Goal: Task Accomplishment & Management: Manage account settings

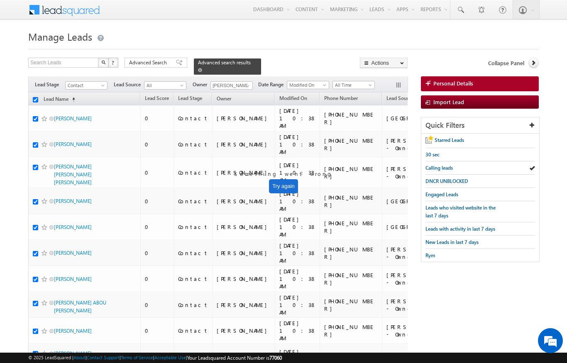
click at [202, 68] on span at bounding box center [200, 70] width 4 height 4
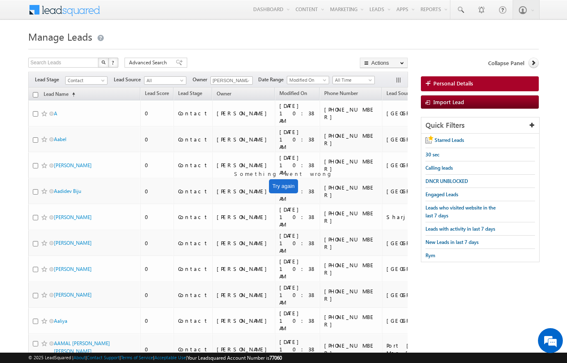
click at [33, 94] on input "checkbox" at bounding box center [35, 94] width 5 height 5
checkbox input "true"
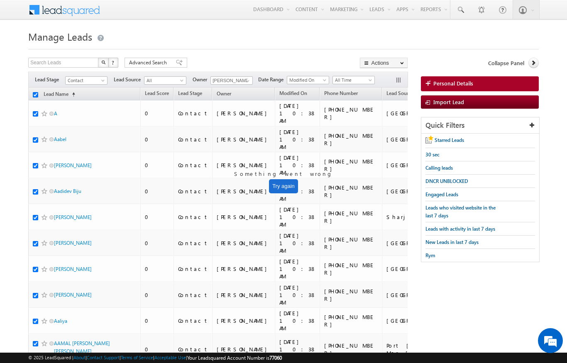
checkbox input "true"
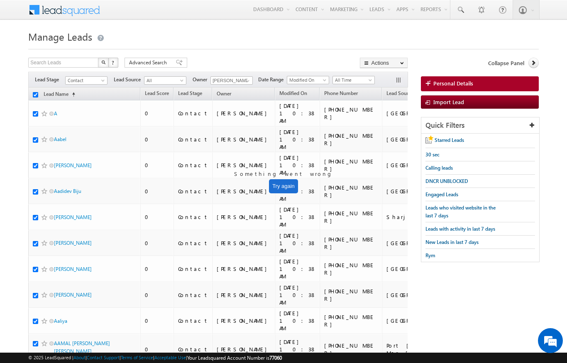
checkbox input "true"
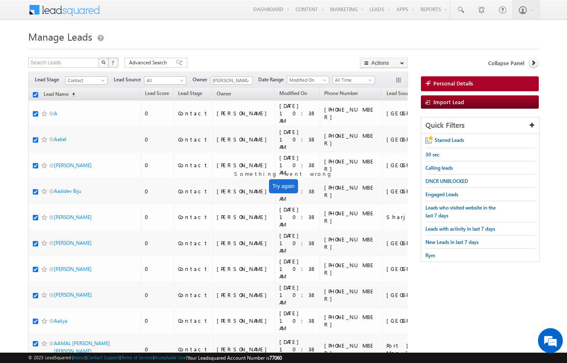
checkbox input "true"
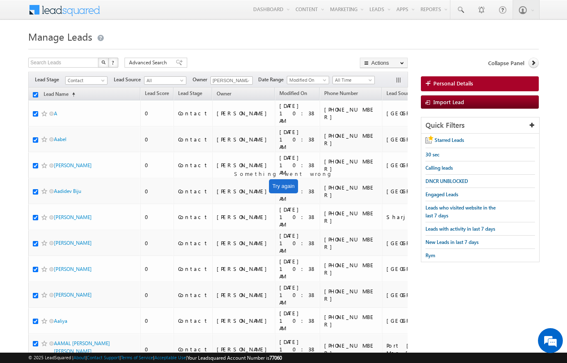
checkbox input "true"
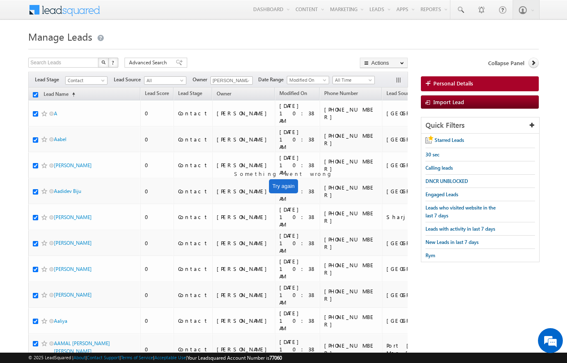
checkbox input "true"
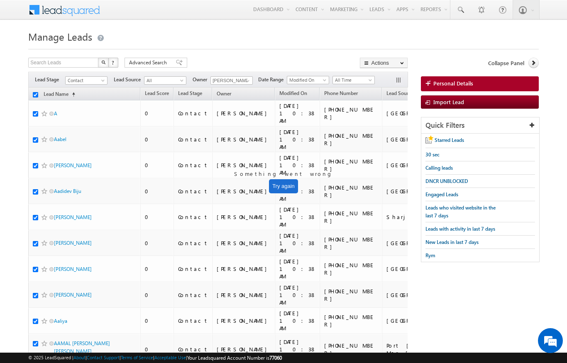
checkbox input "true"
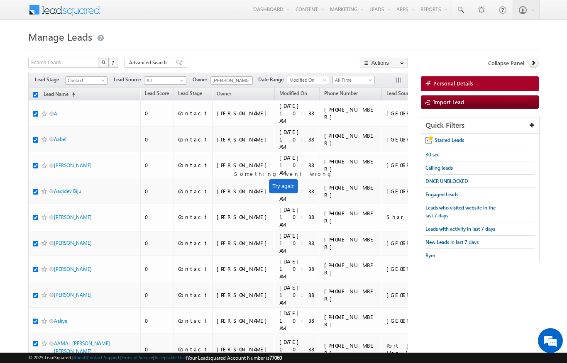
checkbox input "true"
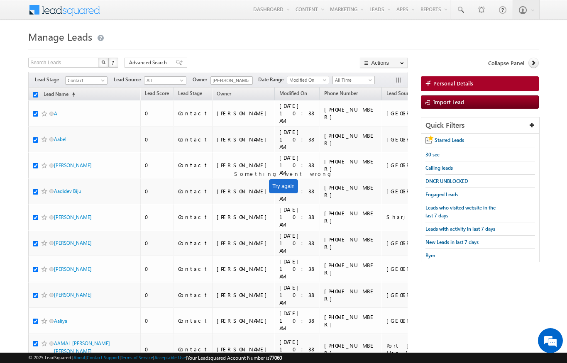
checkbox input "true"
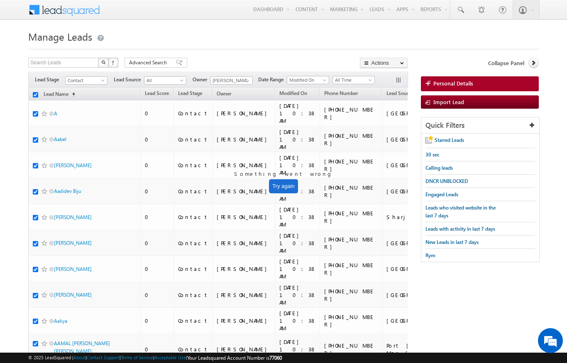
checkbox input "true"
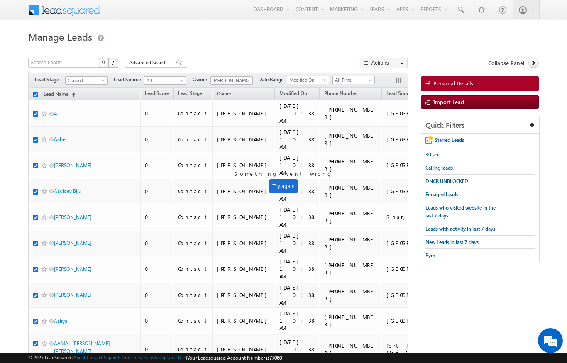
checkbox input "true"
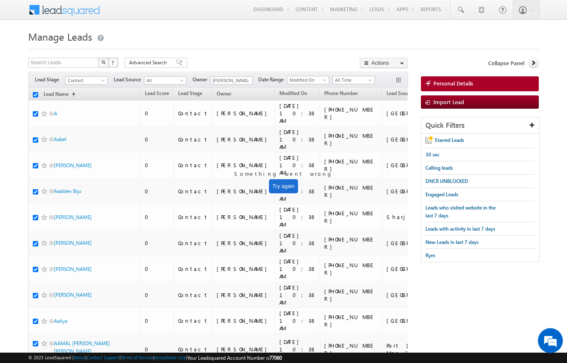
checkbox input "true"
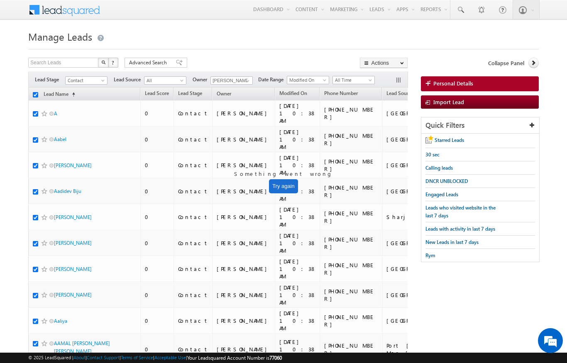
checkbox input "true"
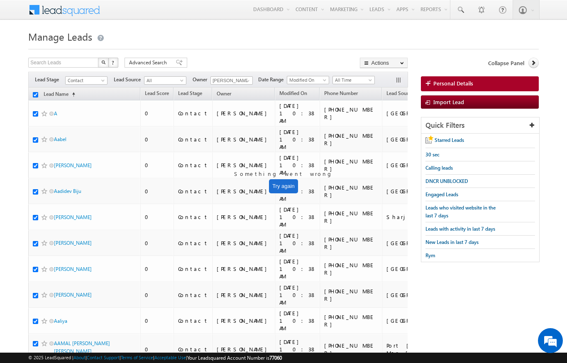
checkbox input "true"
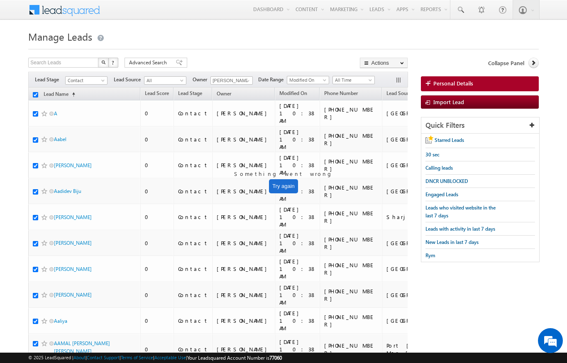
checkbox input "true"
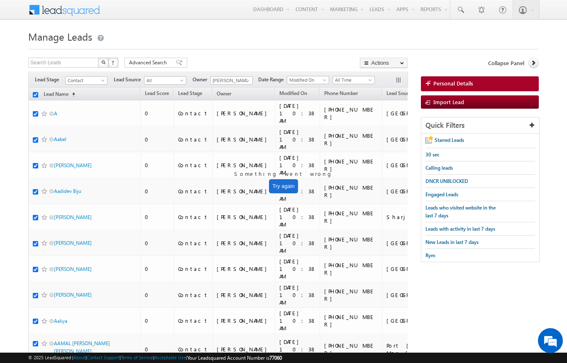
checkbox input "true"
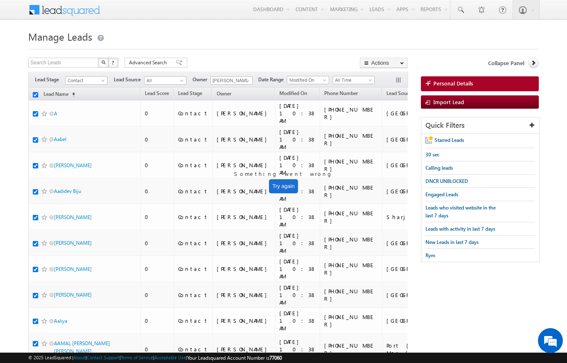
checkbox input "true"
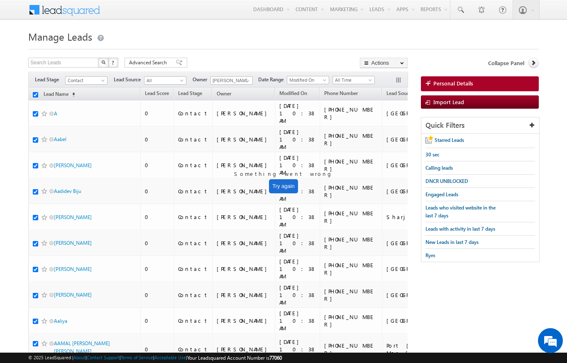
checkbox input "true"
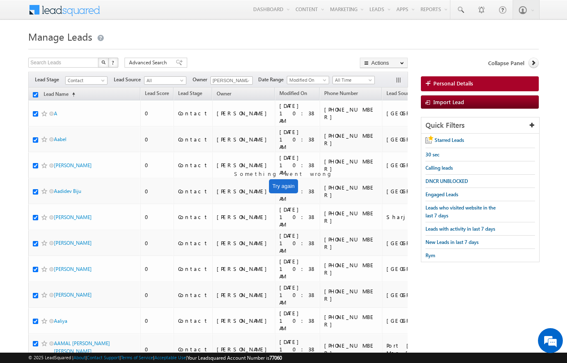
checkbox input "true"
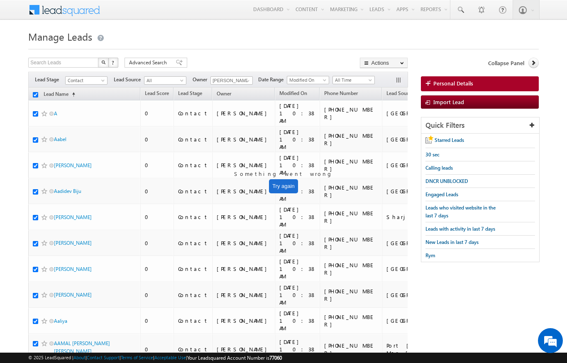
checkbox input "true"
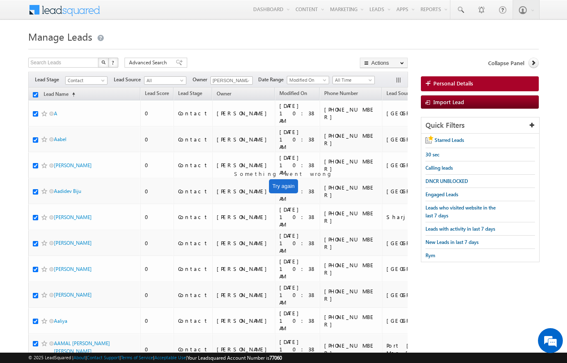
checkbox input "true"
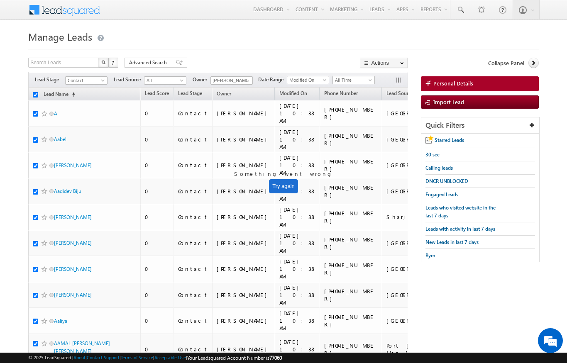
checkbox input "true"
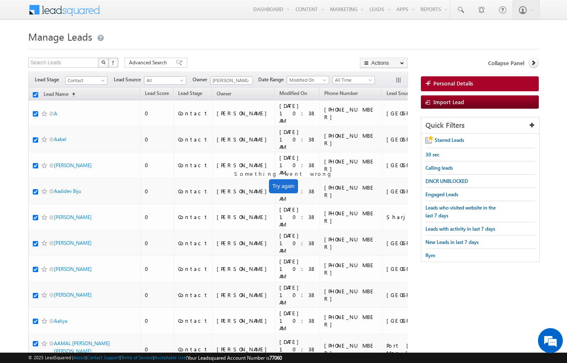
checkbox input "true"
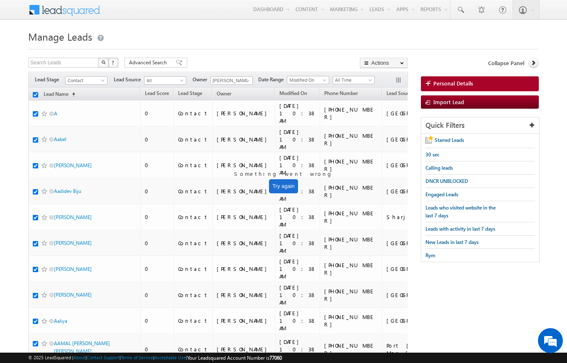
checkbox input "true"
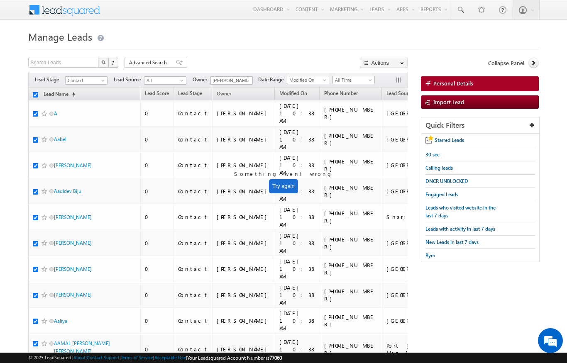
checkbox input "true"
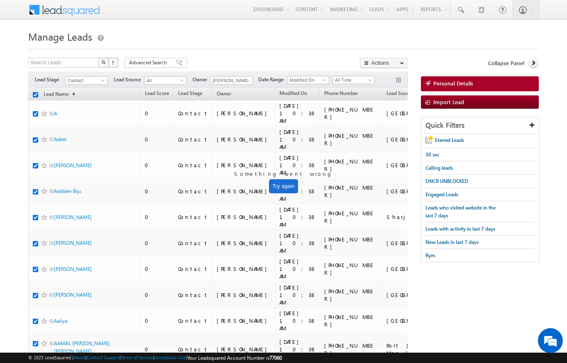
checkbox input "true"
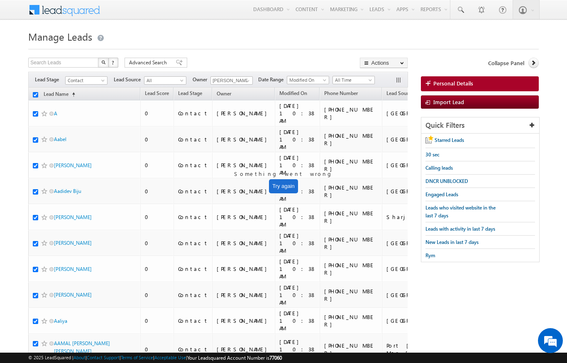
checkbox input "true"
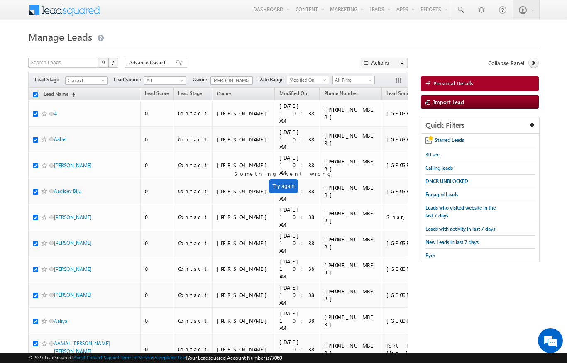
checkbox input "true"
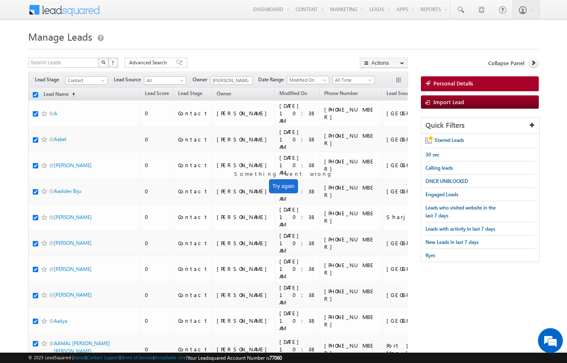
checkbox input "true"
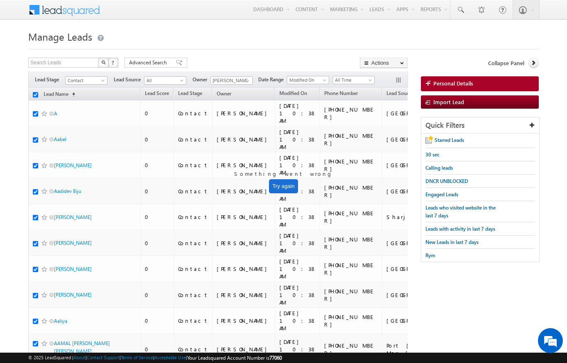
checkbox input "true"
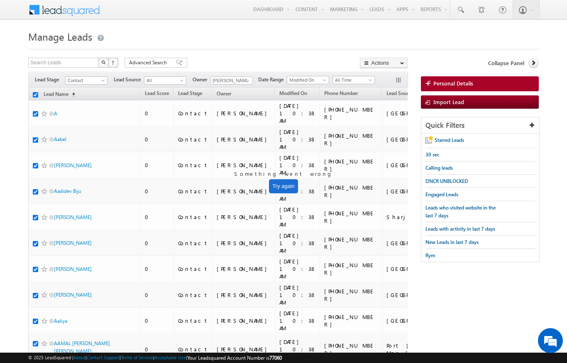
checkbox input "true"
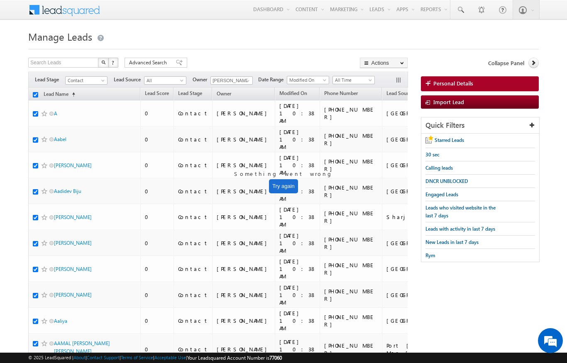
checkbox input "true"
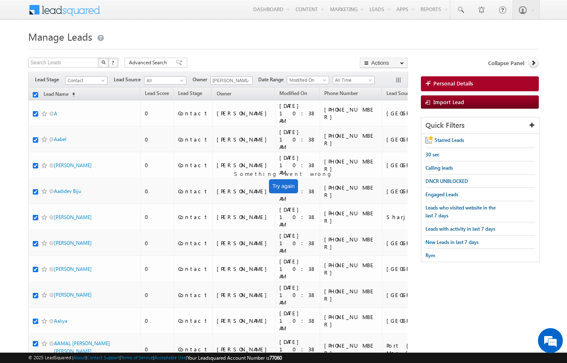
checkbox input "true"
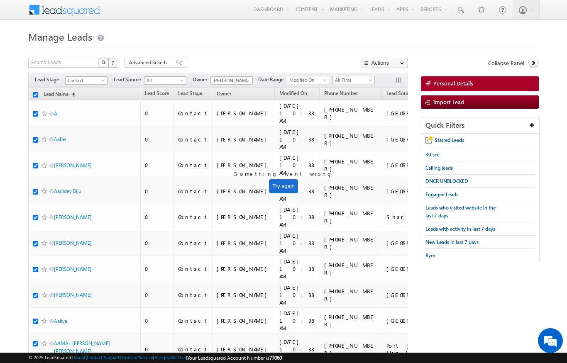
checkbox input "true"
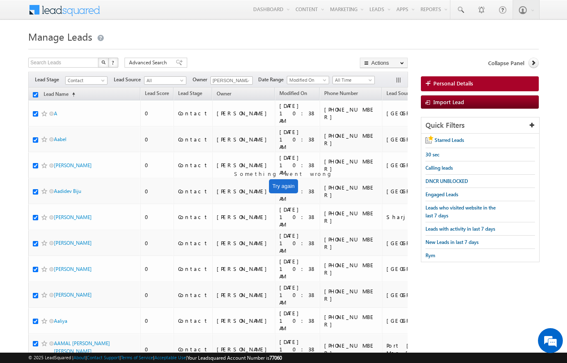
checkbox input "true"
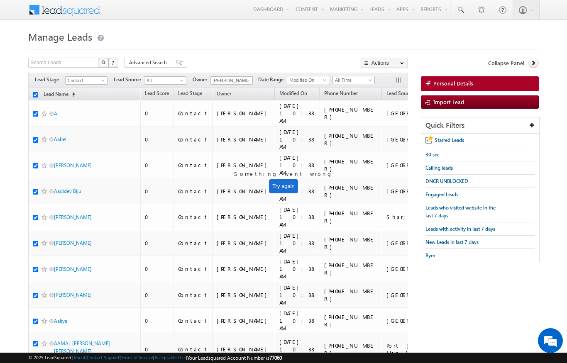
checkbox input "true"
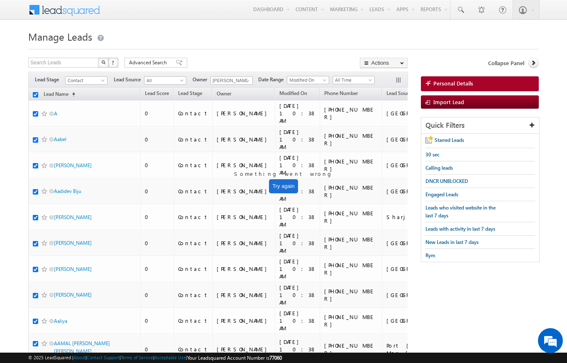
checkbox input "true"
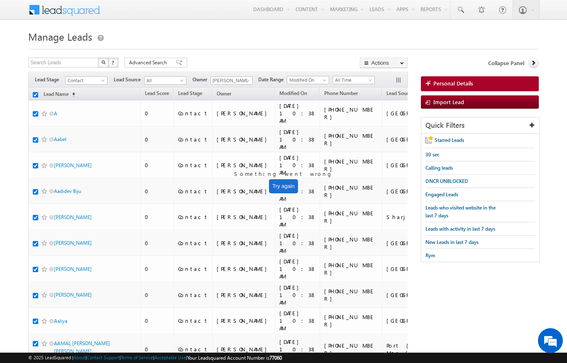
checkbox input "true"
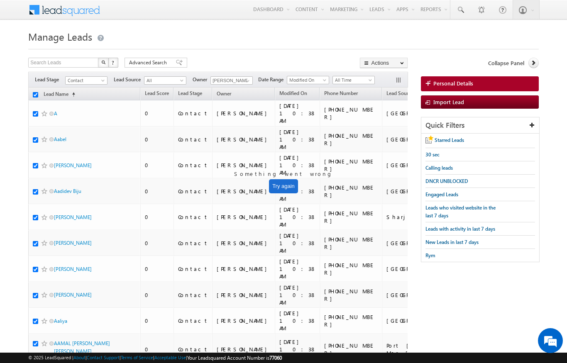
checkbox input "true"
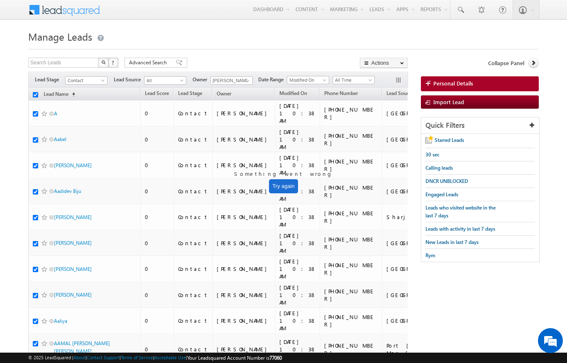
checkbox input "true"
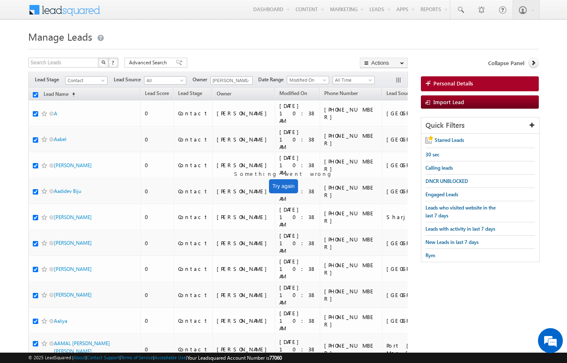
checkbox input "true"
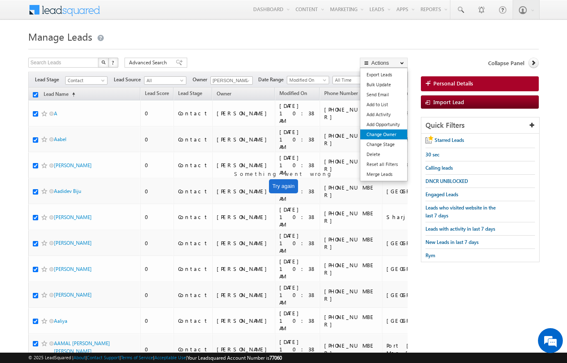
click at [389, 133] on link "Change Owner" at bounding box center [384, 135] width 47 height 10
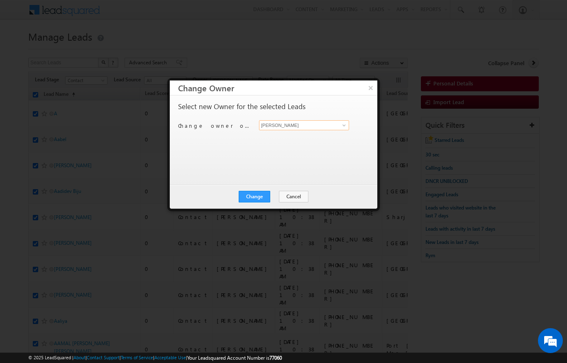
click at [336, 121] on input "[PERSON_NAME]" at bounding box center [304, 125] width 90 height 10
click at [322, 142] on span "[PERSON_NAME][EMAIL_ADDRESS][DOMAIN_NAME]" at bounding box center [300, 141] width 75 height 6
click at [247, 202] on button "Change" at bounding box center [255, 197] width 32 height 12
click at [262, 201] on button "Close" at bounding box center [275, 197] width 27 height 12
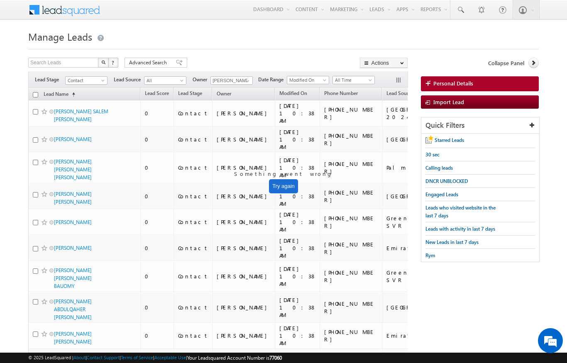
click at [37, 96] on input "checkbox" at bounding box center [35, 94] width 5 height 5
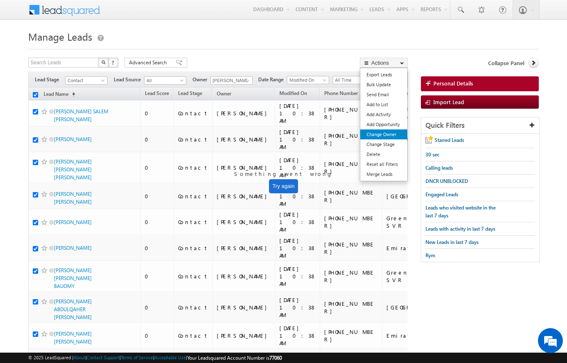
click at [369, 139] on link "Change Owner" at bounding box center [384, 135] width 47 height 10
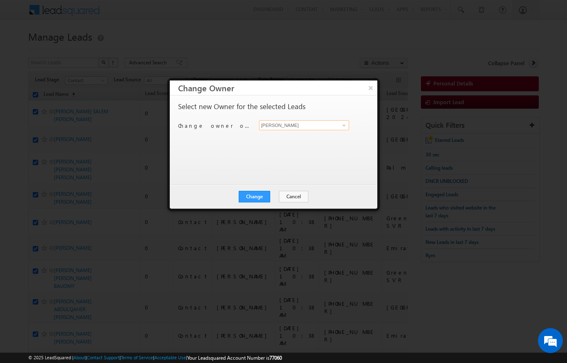
click at [288, 130] on input "[PERSON_NAME]" at bounding box center [304, 125] width 90 height 10
click at [374, 86] on button "×" at bounding box center [371, 88] width 14 height 15
